Goal: Navigation & Orientation: Find specific page/section

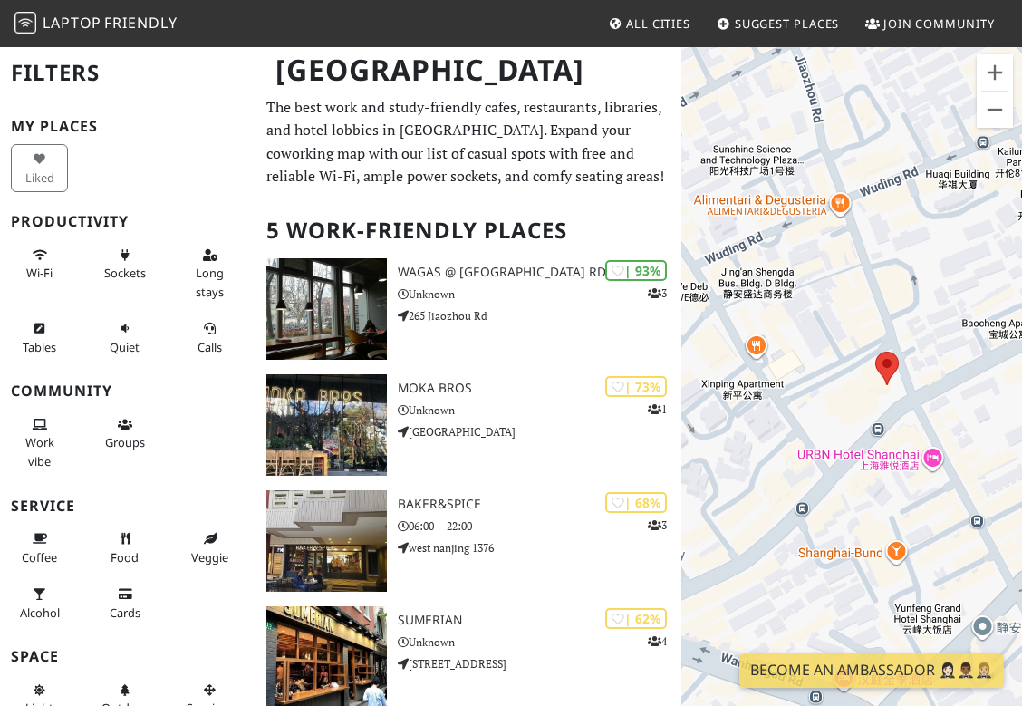
drag, startPoint x: 786, startPoint y: 450, endPoint x: 905, endPoint y: 417, distance: 123.4
click at [905, 417] on div "To navigate, press the arrow keys." at bounding box center [852, 398] width 341 height 706
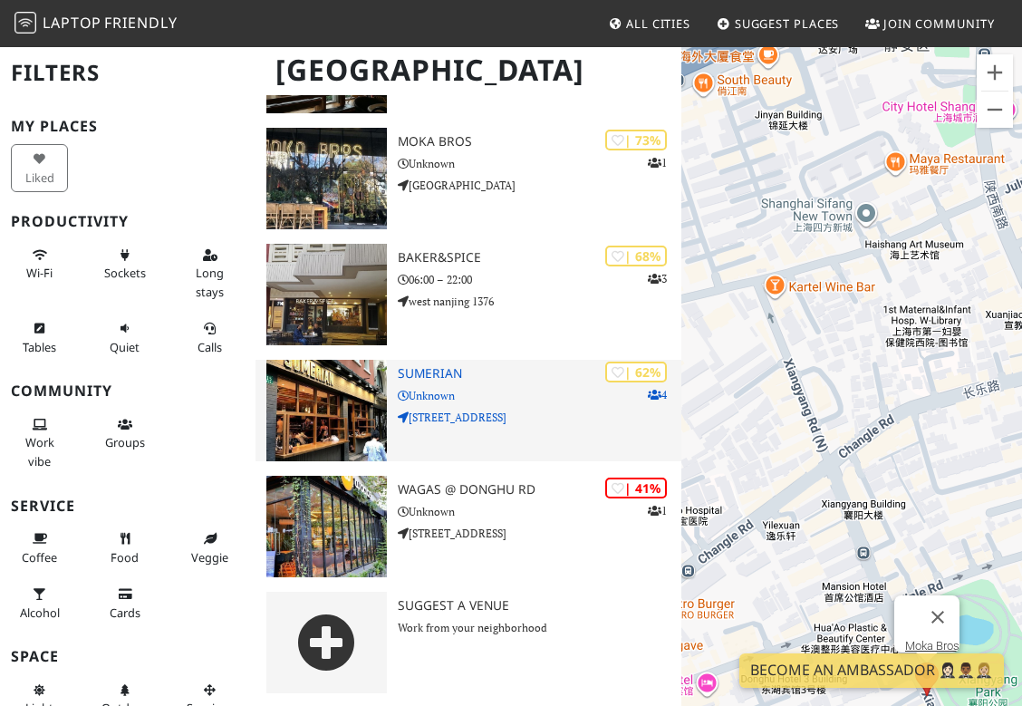
scroll to position [246, 0]
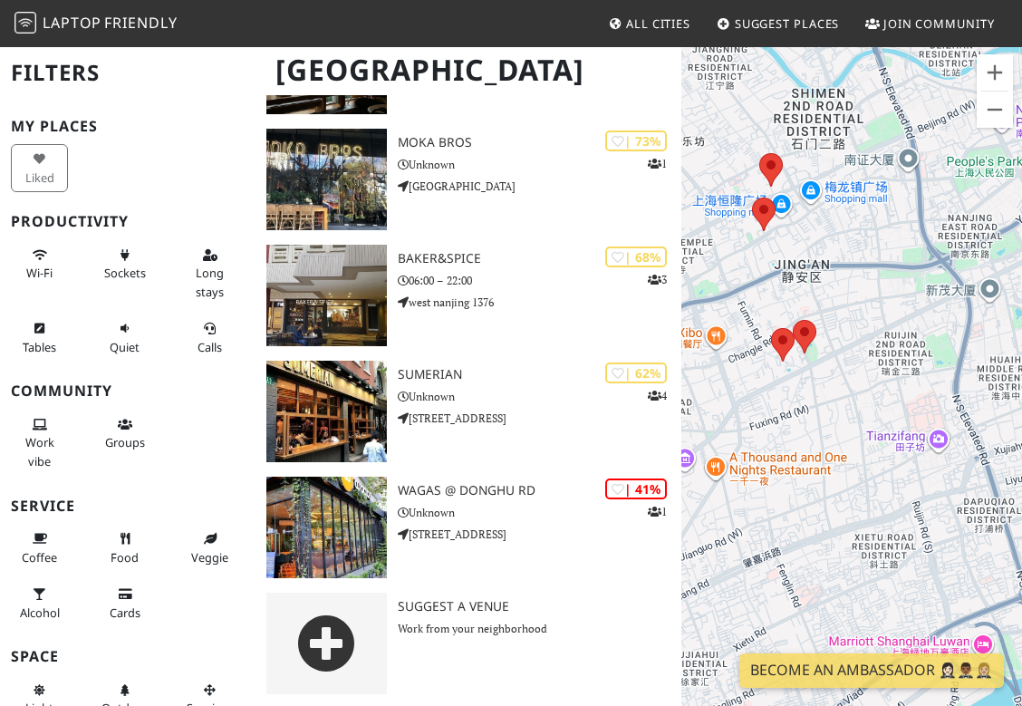
drag, startPoint x: 895, startPoint y: 283, endPoint x: 895, endPoint y: 345, distance: 62.5
click at [895, 345] on div "To navigate, press the arrow keys." at bounding box center [852, 398] width 341 height 706
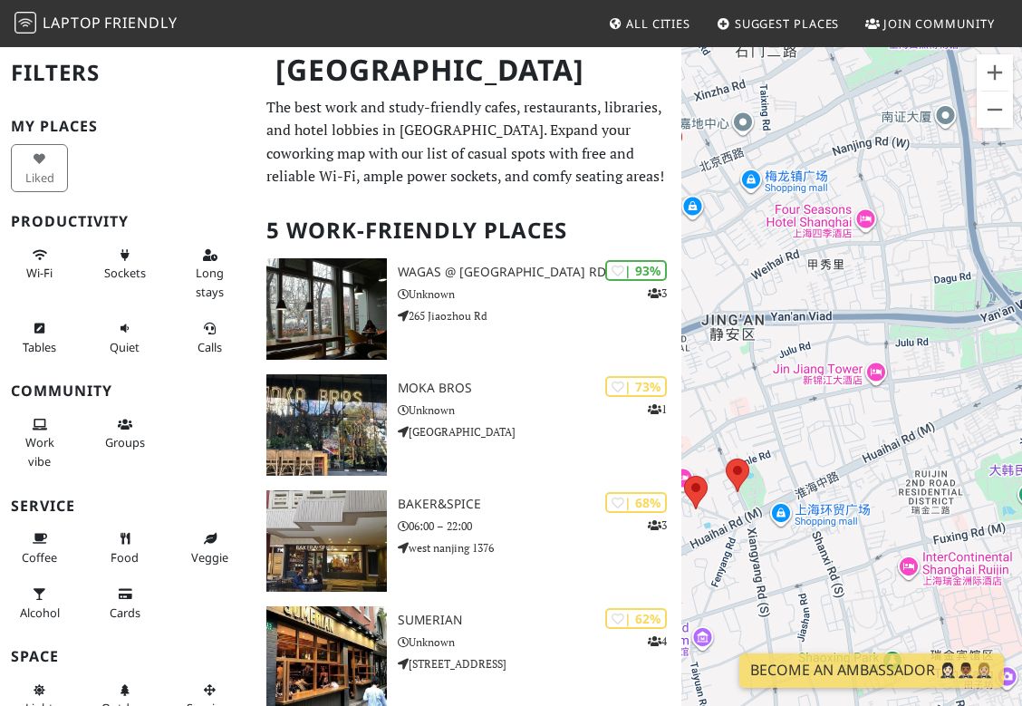
scroll to position [0, 0]
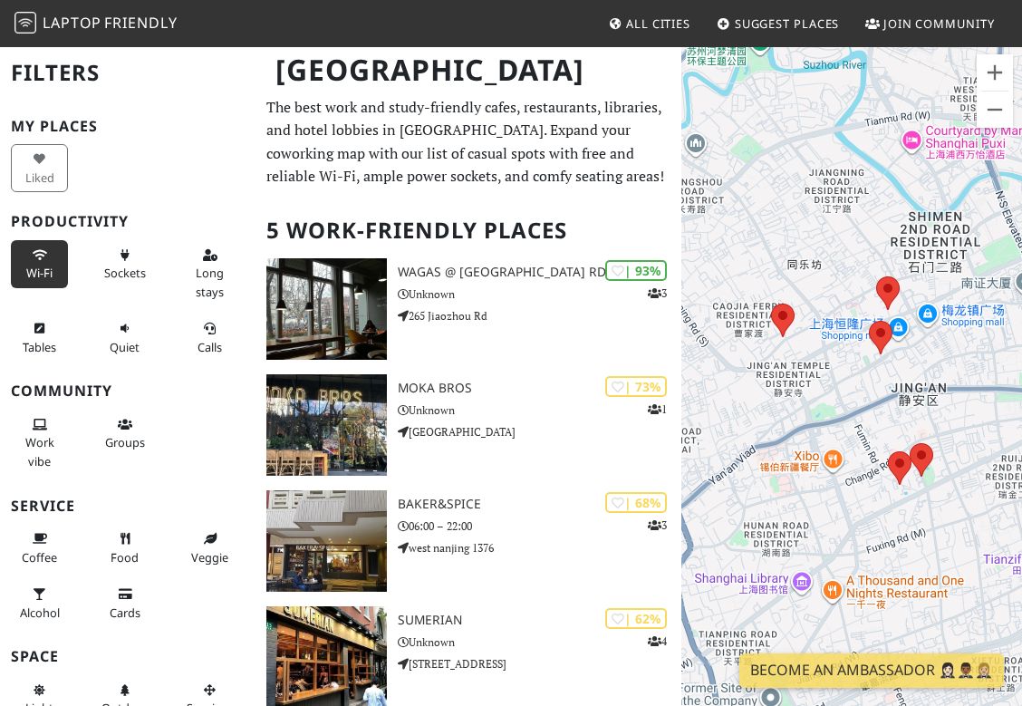
click at [47, 265] on span "Wi-Fi" at bounding box center [39, 273] width 26 height 16
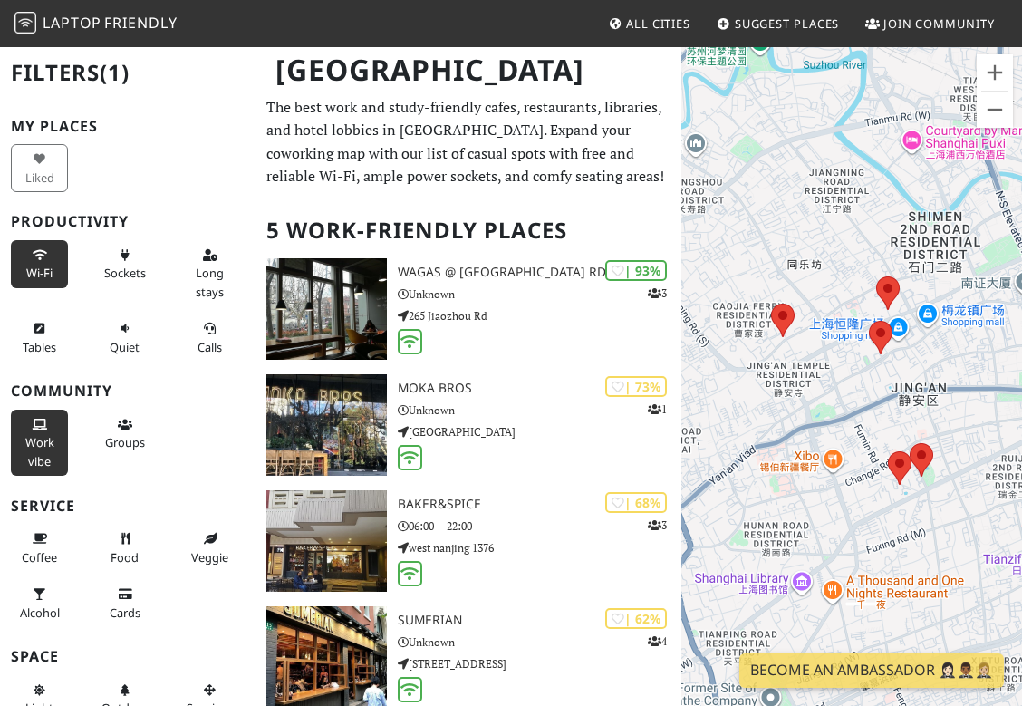
click at [47, 434] on span "Work vibe" at bounding box center [39, 451] width 29 height 34
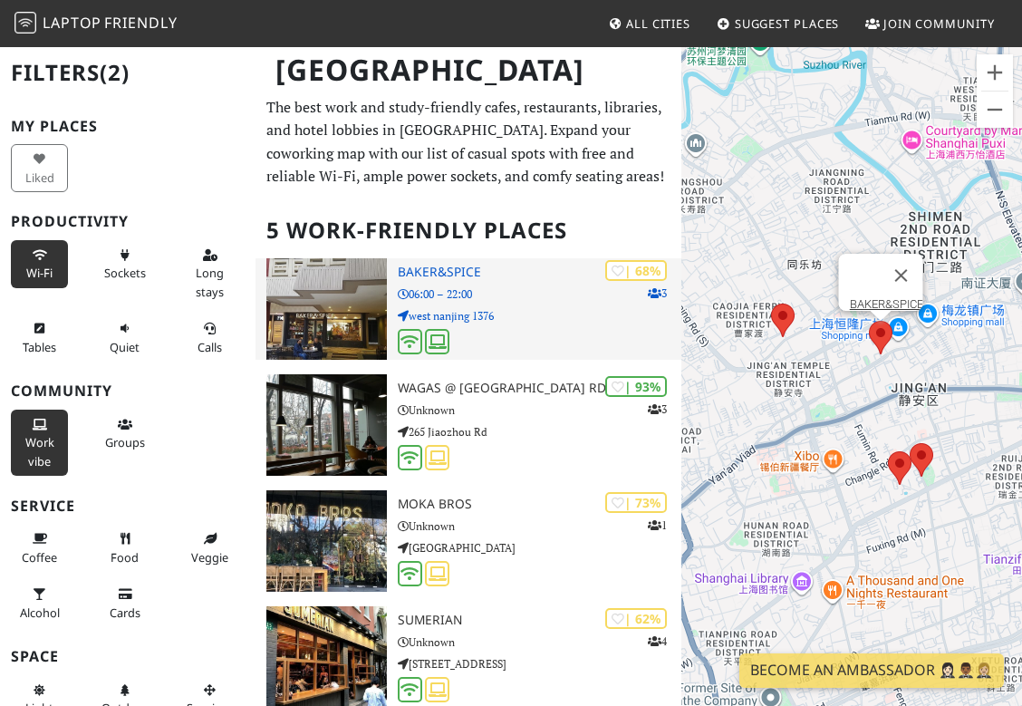
click at [452, 273] on h3 "BAKER&SPICE" at bounding box center [540, 272] width 284 height 15
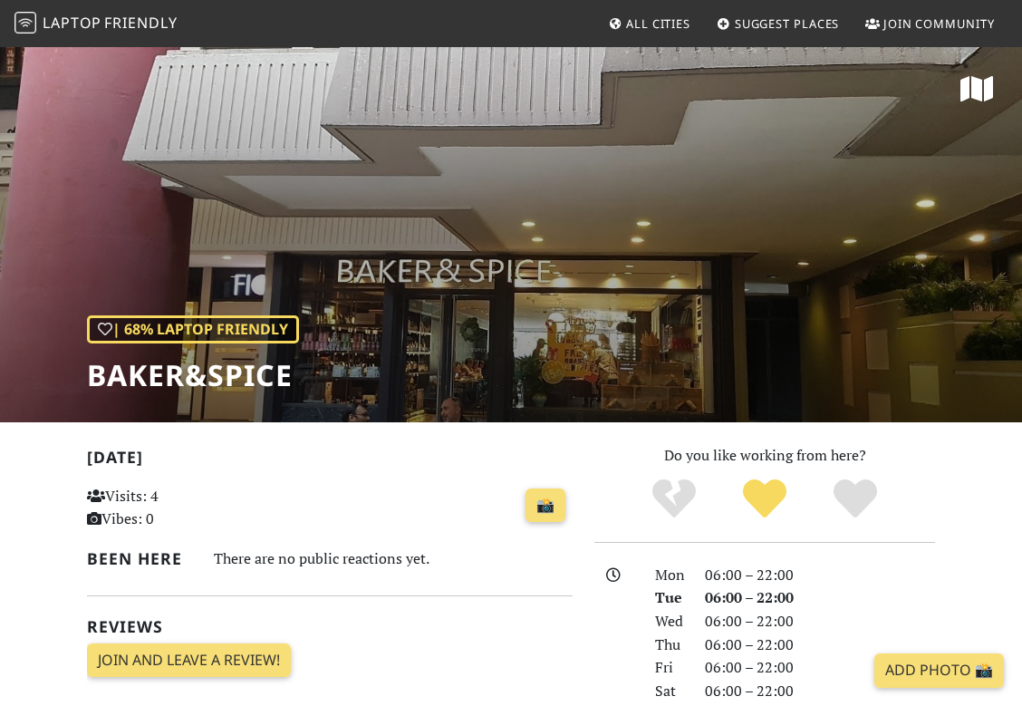
click at [870, 214] on div "| 68% Laptop Friendly BAKER&SPICE" at bounding box center [511, 233] width 1022 height 377
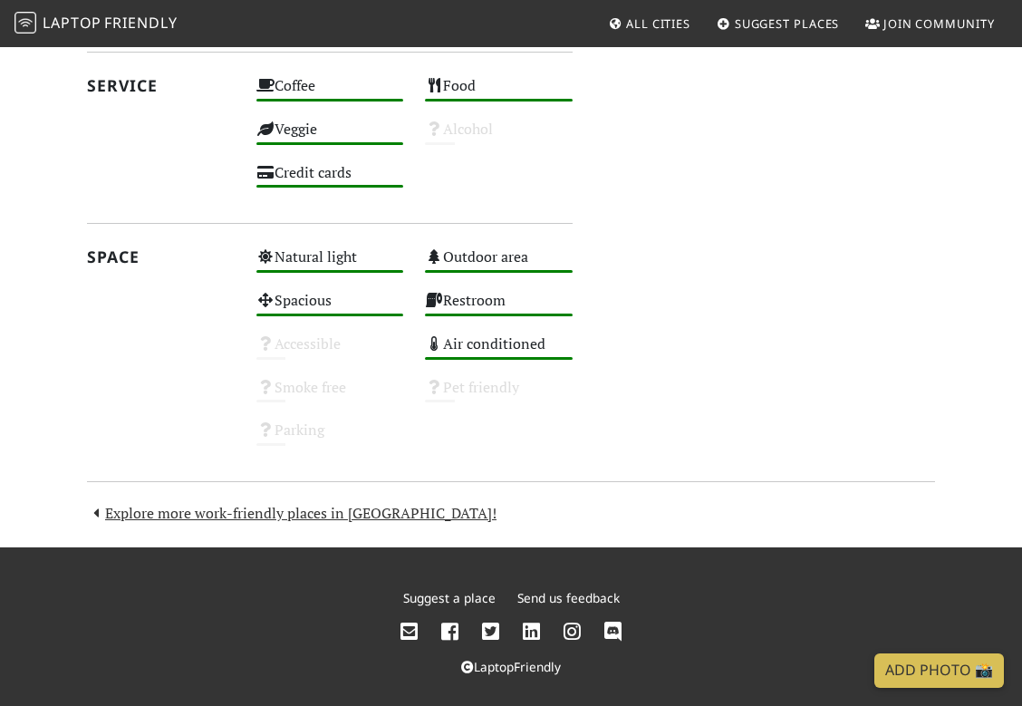
scroll to position [915, 0]
